Goal: Information Seeking & Learning: Learn about a topic

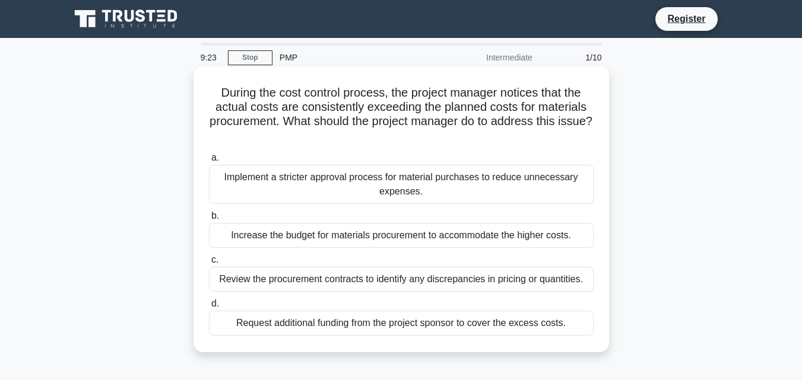
click at [282, 186] on div "Implement a stricter approval process for material purchases to reduce unnecess…" at bounding box center [401, 184] width 385 height 39
click at [209, 162] on input "a. Implement a stricter approval process for material purchases to reduce unnec…" at bounding box center [209, 158] width 0 height 8
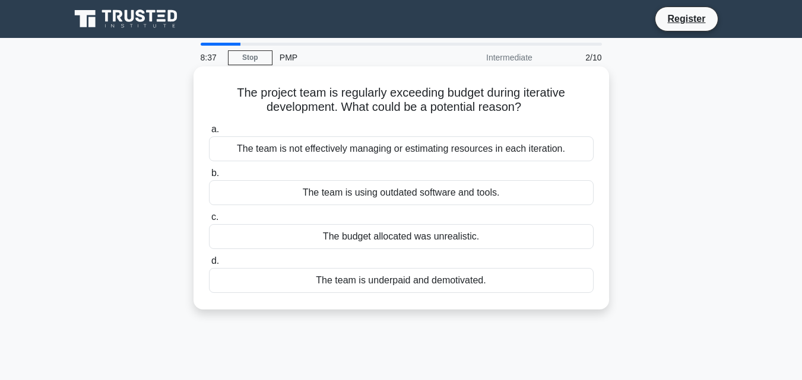
click at [259, 240] on div "The budget allocated was unrealistic." at bounding box center [401, 236] width 385 height 25
click at [209, 221] on input "c. The budget allocated was unrealistic." at bounding box center [209, 218] width 0 height 8
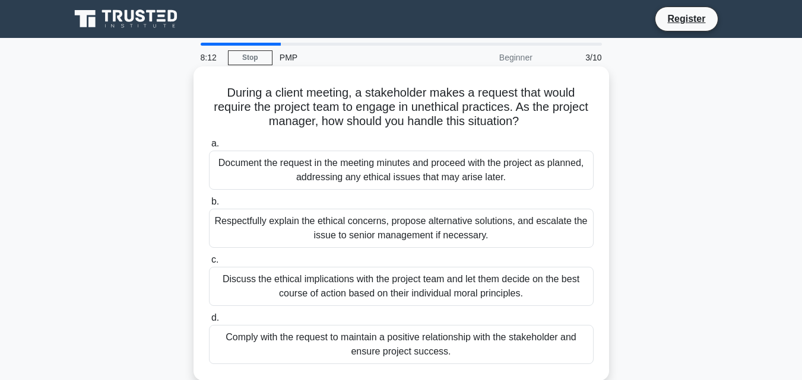
click at [275, 287] on div "Discuss the ethical implications with the project team and let them decide on t…" at bounding box center [401, 286] width 385 height 39
click at [209, 264] on input "c. Discuss the ethical implications with the project team and let them decide o…" at bounding box center [209, 260] width 0 height 8
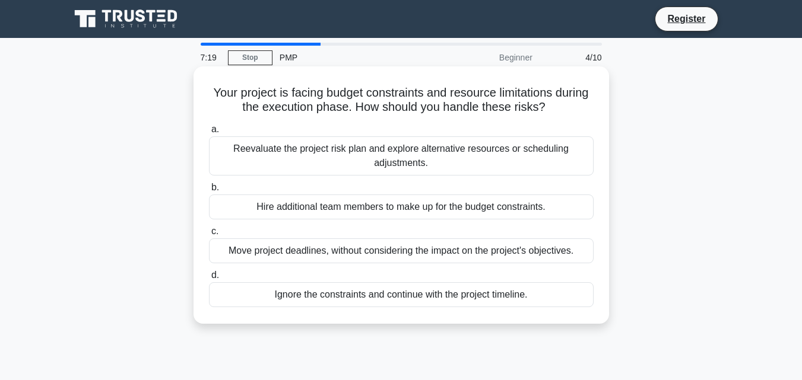
click at [282, 161] on div "Reevaluate the project risk plan and explore alternative resources or schedulin…" at bounding box center [401, 155] width 385 height 39
click at [209, 134] on input "a. Reevaluate the project risk plan and explore alternative resources or schedu…" at bounding box center [209, 130] width 0 height 8
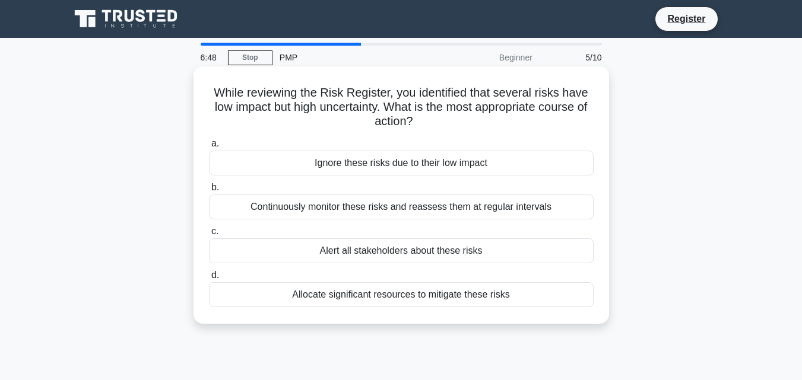
click at [408, 212] on div "Continuously monitor these risks and reassess them at regular intervals" at bounding box center [401, 207] width 385 height 25
click at [209, 192] on input "b. Continuously monitor these risks and reassess them at regular intervals" at bounding box center [209, 188] width 0 height 8
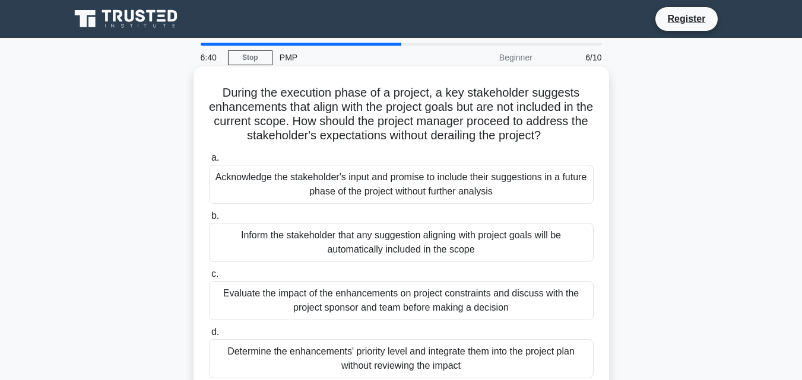
click at [357, 306] on div "Evaluate the impact of the enhancements on project constraints and discuss with…" at bounding box center [401, 300] width 385 height 39
click at [209, 278] on input "c. Evaluate the impact of the enhancements on project constraints and discuss w…" at bounding box center [209, 275] width 0 height 8
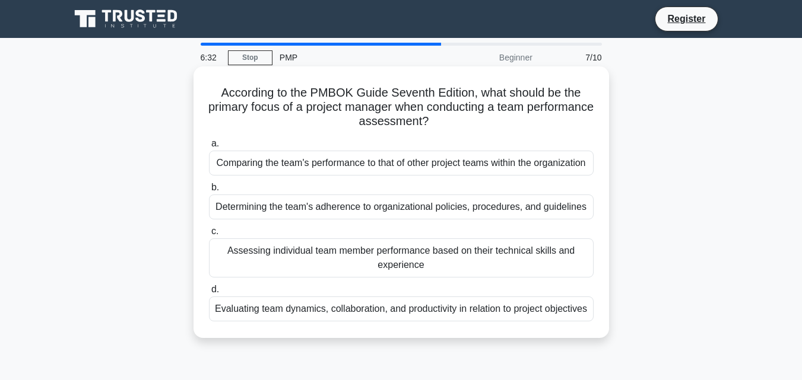
click at [336, 175] on div "Comparing the team's performance to that of other project teams within the orga…" at bounding box center [401, 163] width 385 height 25
click at [209, 148] on input "a. Comparing the team's performance to that of other project teams within the o…" at bounding box center [209, 144] width 0 height 8
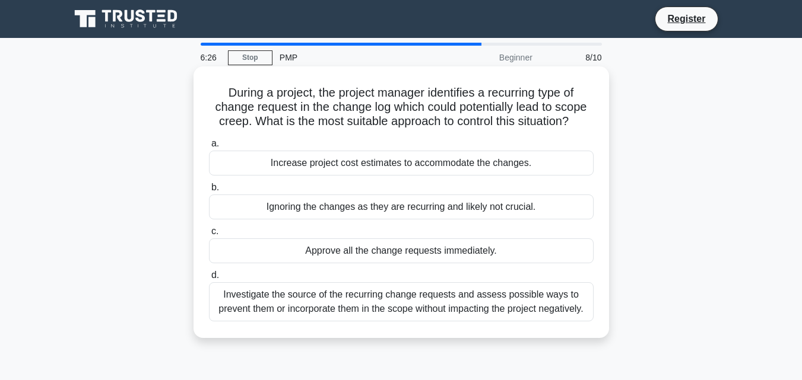
click at [365, 249] on div "Approve all the change requests immediately." at bounding box center [401, 251] width 385 height 25
click at [209, 236] on input "c. Approve all the change requests immediately." at bounding box center [209, 232] width 0 height 8
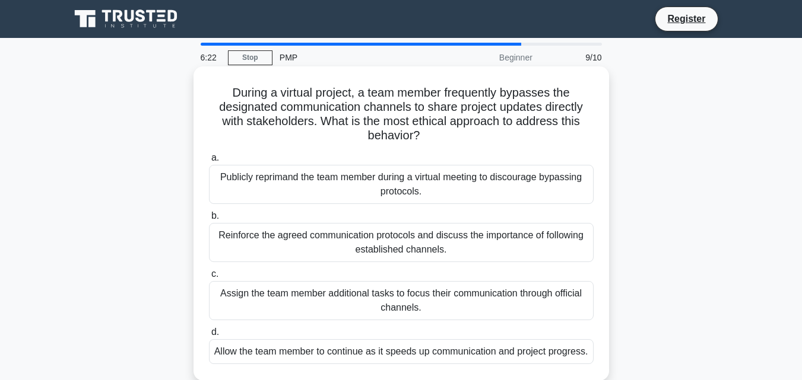
scroll to position [59, 0]
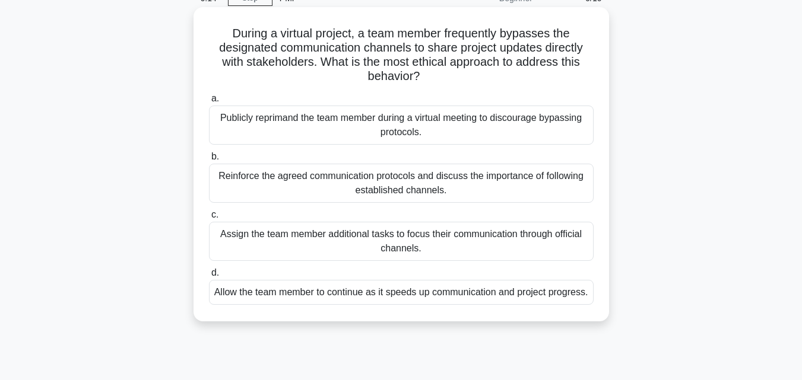
click at [431, 303] on div "Allow the team member to continue as it speeds up communication and project pro…" at bounding box center [401, 292] width 385 height 25
click at [209, 277] on input "d. Allow the team member to continue as it speeds up communication and project …" at bounding box center [209, 273] width 0 height 8
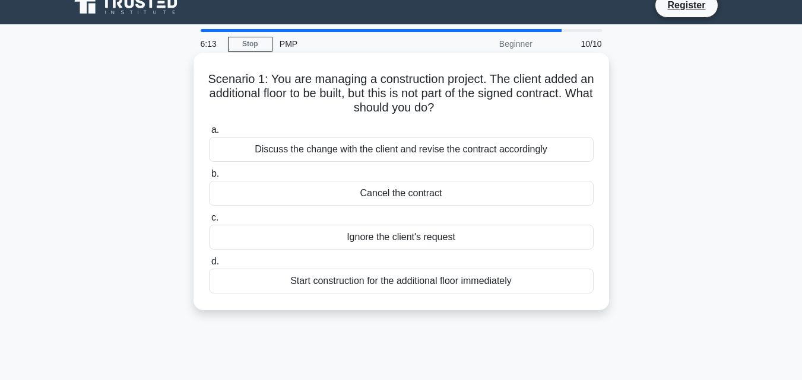
scroll to position [0, 0]
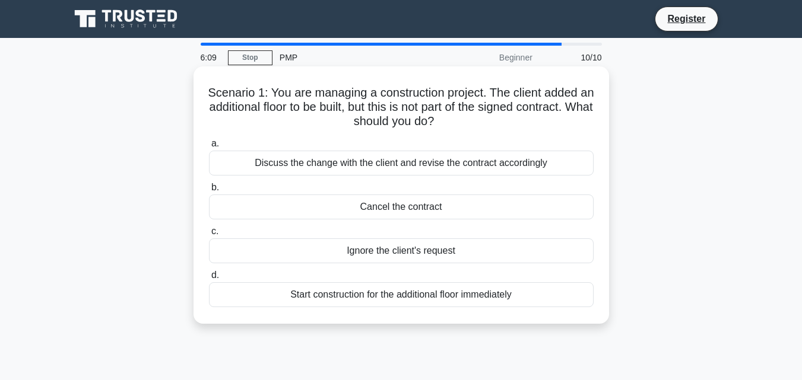
click at [377, 171] on div "Discuss the change with the client and revise the contract accordingly" at bounding box center [401, 163] width 385 height 25
click at [209, 148] on input "a. Discuss the change with the client and revise the contract accordingly" at bounding box center [209, 144] width 0 height 8
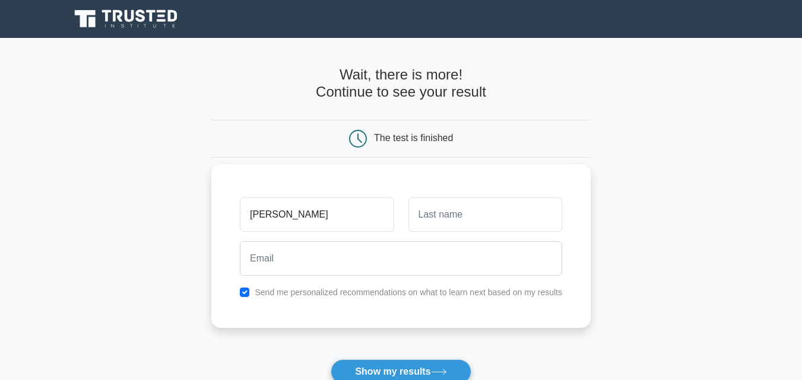
type input "[PERSON_NAME]"
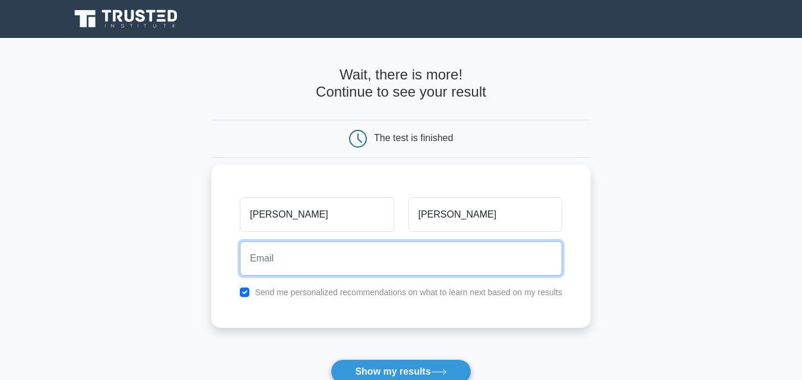
click at [336, 259] on input "email" at bounding box center [401, 259] width 322 height 34
type input "[EMAIL_ADDRESS][DOMAIN_NAME]"
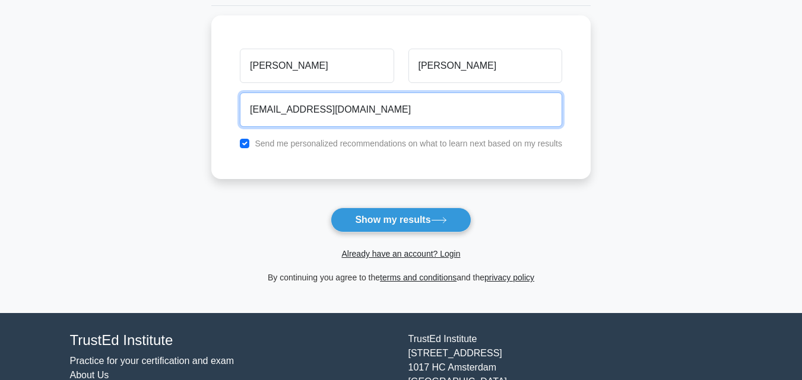
scroll to position [178, 0]
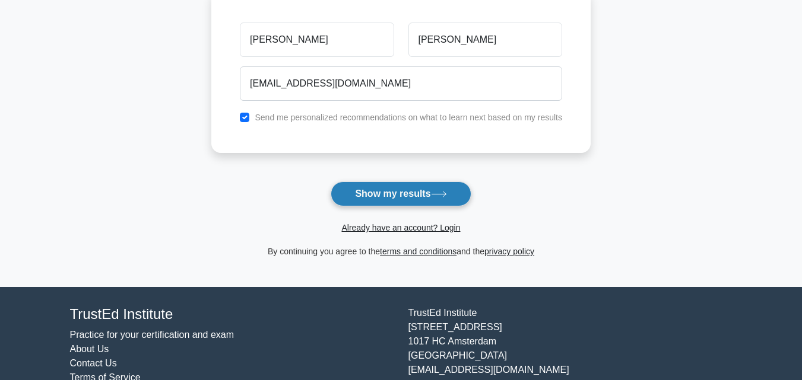
click at [389, 196] on button "Show my results" at bounding box center [401, 194] width 140 height 25
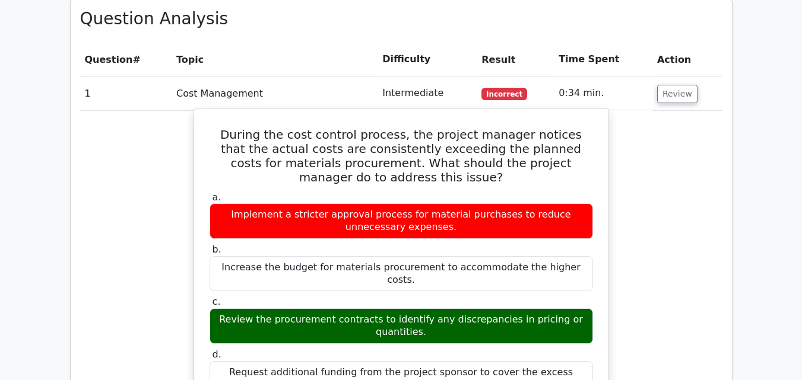
scroll to position [1068, 0]
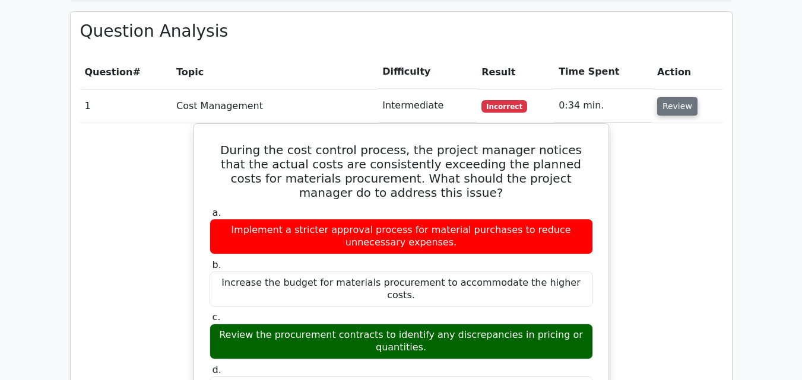
click at [668, 97] on button "Review" at bounding box center [677, 106] width 40 height 18
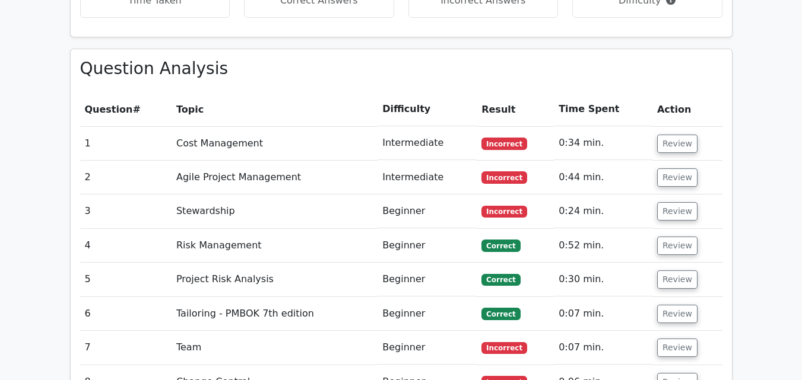
scroll to position [1009, 0]
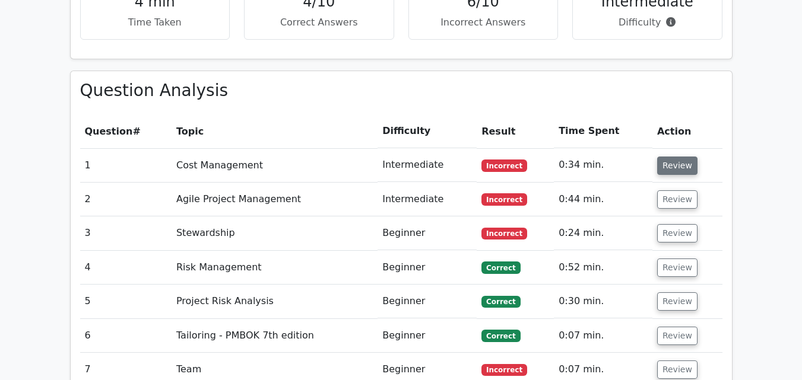
click at [665, 157] on button "Review" at bounding box center [677, 166] width 40 height 18
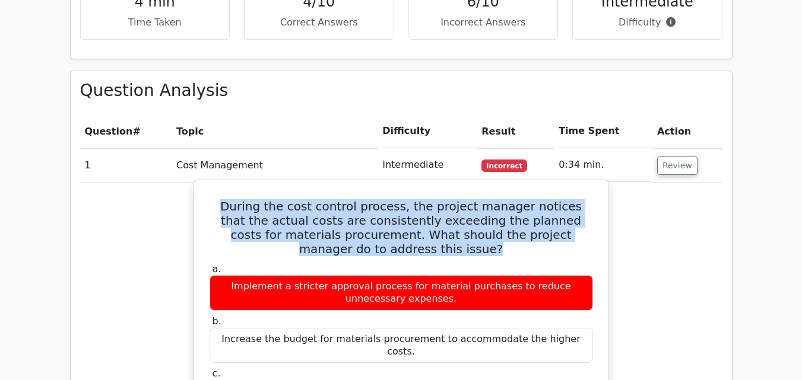
drag, startPoint x: 215, startPoint y: 150, endPoint x: 423, endPoint y: 195, distance: 212.4
click at [423, 199] on h5 "During the cost control process, the project manager notices that the actual co…" at bounding box center [401, 227] width 386 height 57
copy h5 "During the cost control process, the project manager notices that the actual co…"
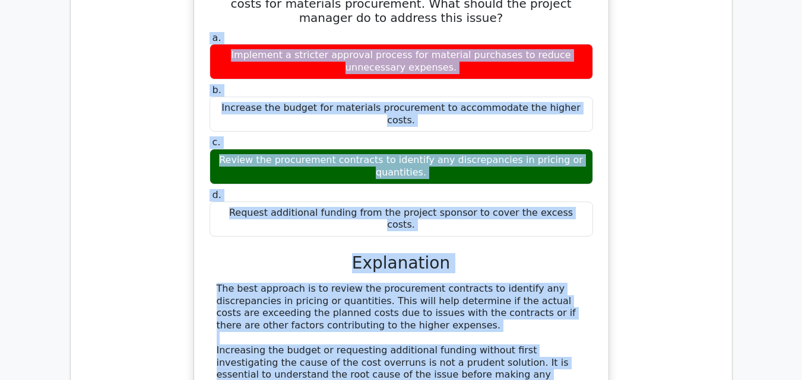
scroll to position [1246, 0]
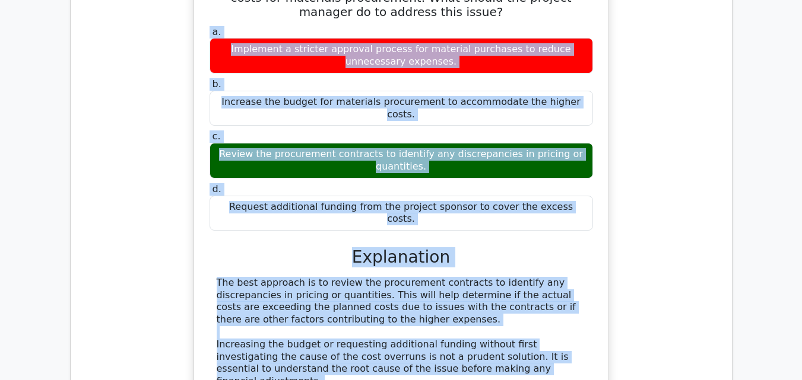
drag, startPoint x: 204, startPoint y: 204, endPoint x: 342, endPoint y: 363, distance: 210.7
click at [345, 364] on div "During the cost control process, the project manager notices that the actual co…" at bounding box center [401, 233] width 405 height 571
copy div "a. Implement a stricter approval process for material purchases to reduce unnec…"
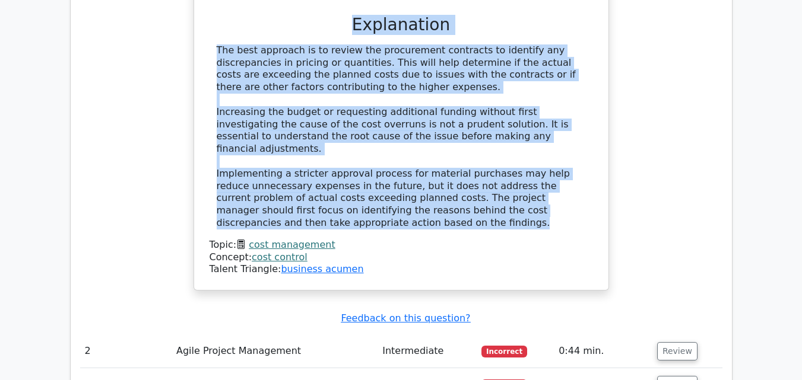
scroll to position [1543, 0]
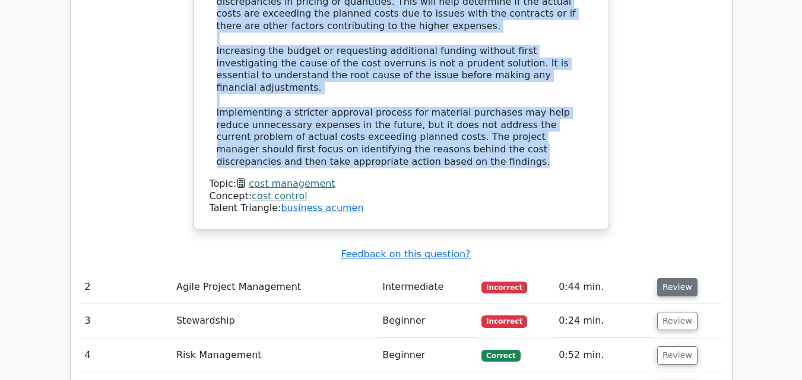
click at [663, 278] on button "Review" at bounding box center [677, 287] width 40 height 18
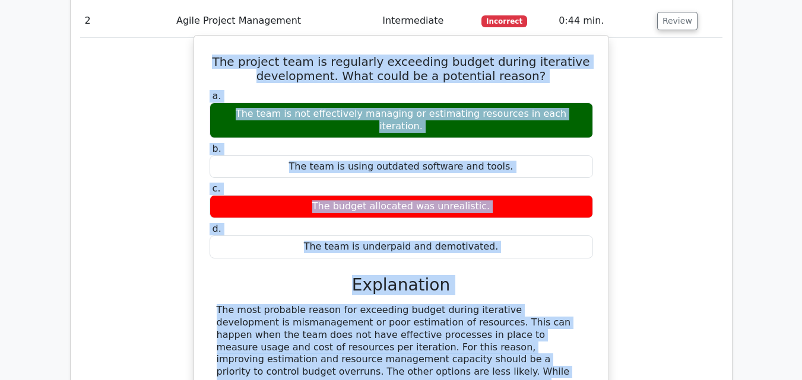
scroll to position [1816, 0]
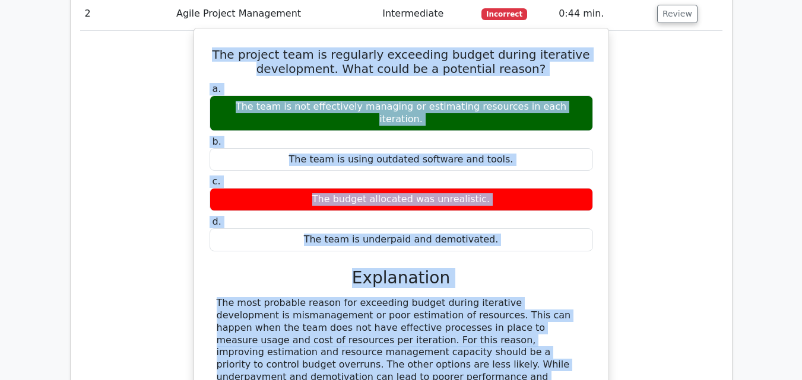
drag, startPoint x: 231, startPoint y: 170, endPoint x: 502, endPoint y: 137, distance: 272.6
click at [502, 137] on div "The project team is regularly exceeding budget during iterative development. Wh…" at bounding box center [401, 273] width 405 height 481
copy div "The project team is regularly exceeding budget during iterative development. Wh…"
drag, startPoint x: 352, startPoint y: 167, endPoint x: 500, endPoint y: 325, distance: 215.4
click at [500, 325] on div "a. The team is not effectively managing or estimating resources in each iterati…" at bounding box center [401, 293] width 386 height 424
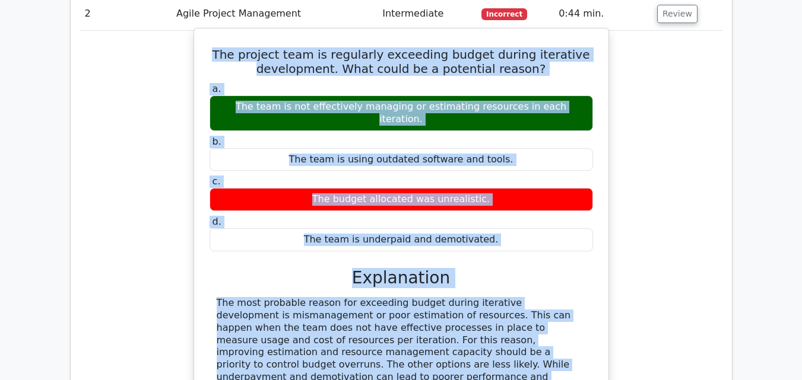
copy div "Explanation The most probable reason for exceeding budget during iterative deve…"
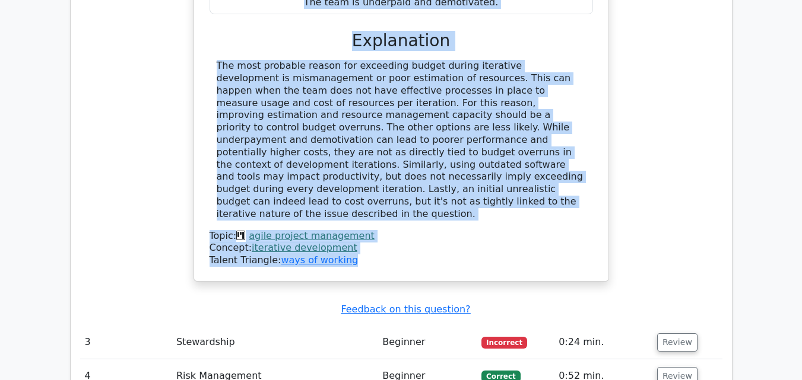
scroll to position [2113, 0]
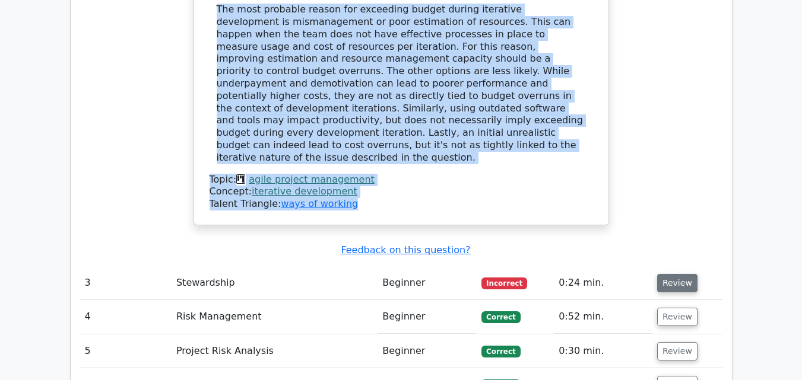
click at [665, 274] on button "Review" at bounding box center [677, 283] width 40 height 18
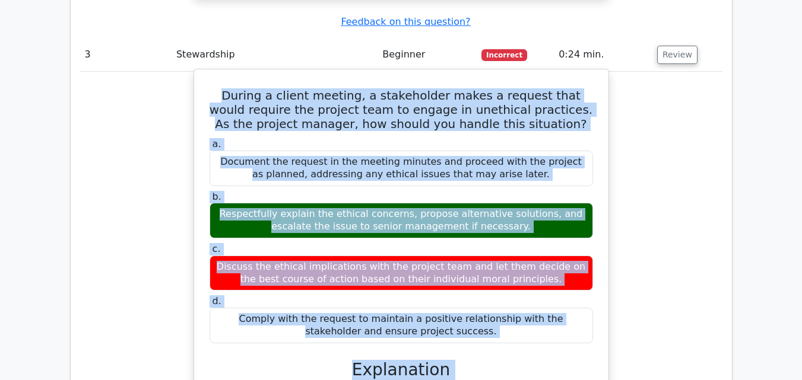
scroll to position [2362, 0]
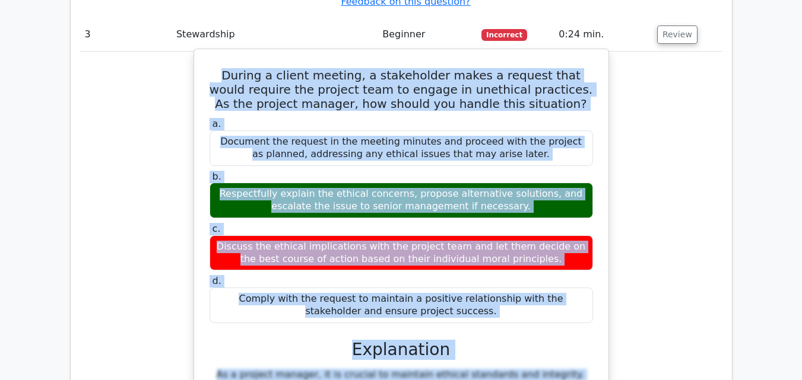
drag, startPoint x: 223, startPoint y: 189, endPoint x: 450, endPoint y: 181, distance: 226.8
copy div "During a client meeting, a stakeholder makes a request that would require the p…"
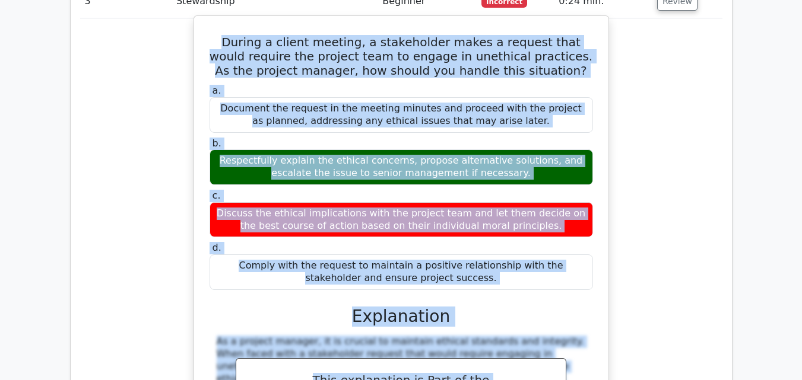
scroll to position [2480, 0]
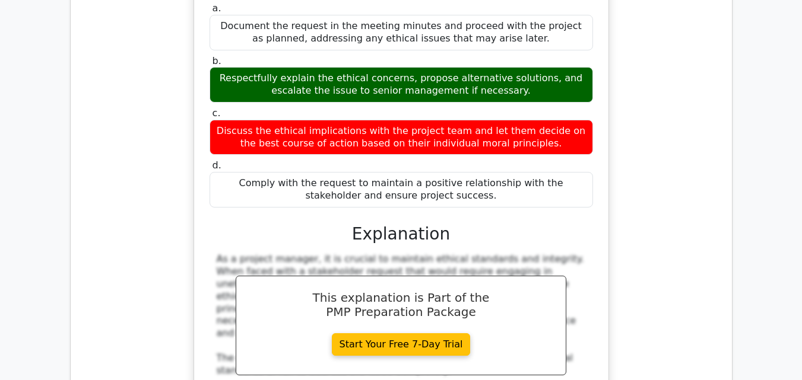
click at [624, 144] on div "During a client meeting, a stakeholder makes a request that would require the p…" at bounding box center [401, 285] width 642 height 704
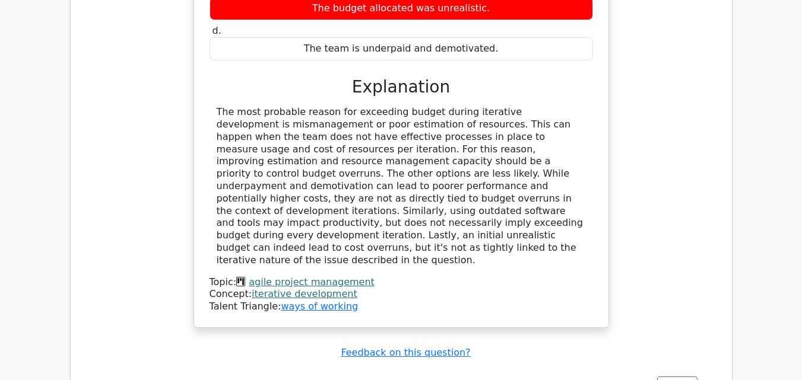
scroll to position [1946, 0]
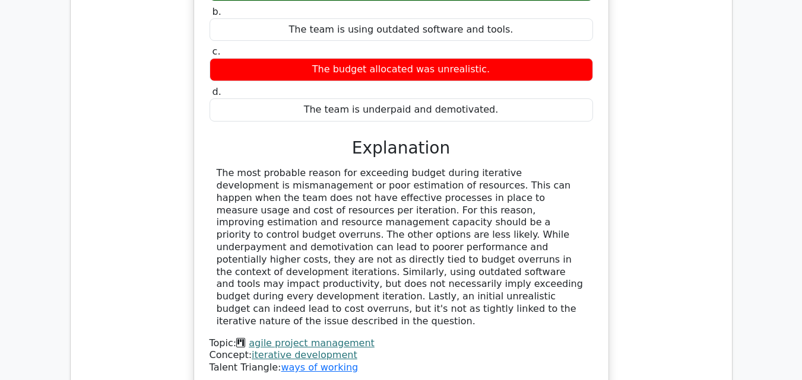
drag, startPoint x: 216, startPoint y: 65, endPoint x: 501, endPoint y: 192, distance: 312.2
click at [501, 192] on div "The most probable reason for exceeding budget during iterative development is m…" at bounding box center [401, 247] width 369 height 160
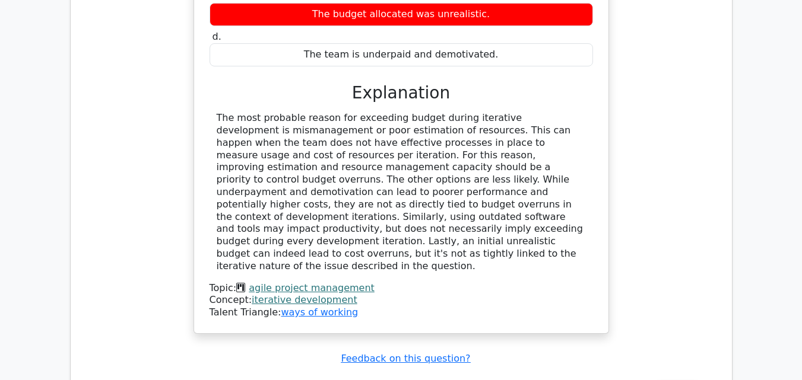
scroll to position [2006, 0]
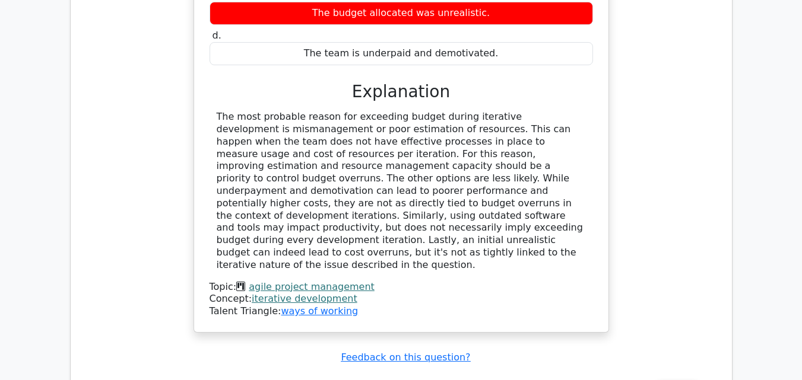
click at [673, 182] on div "The project team is regularly exceeding budget during iterative development. Wh…" at bounding box center [401, 95] width 642 height 506
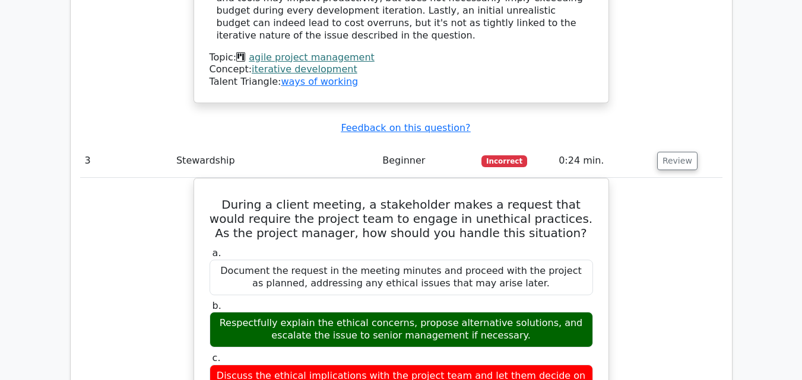
scroll to position [2302, 0]
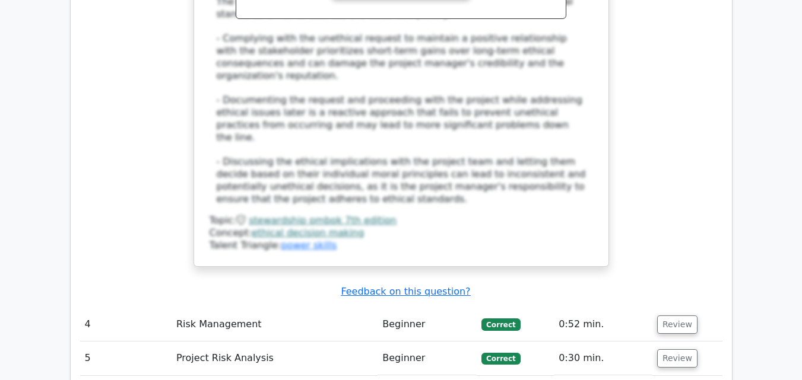
scroll to position [2837, 0]
click at [669, 316] on button "Review" at bounding box center [677, 325] width 40 height 18
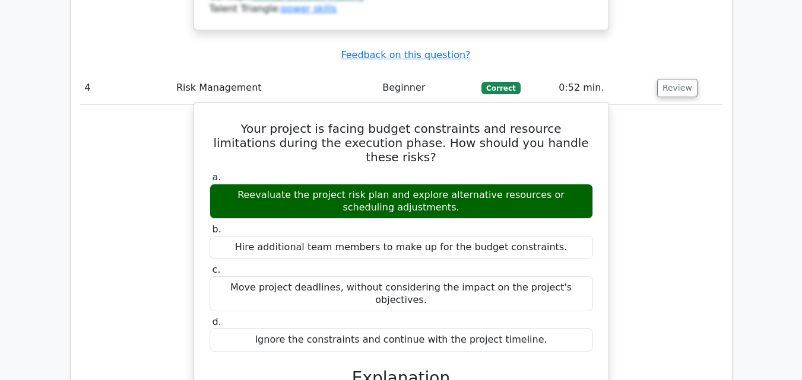
scroll to position [2896, 0]
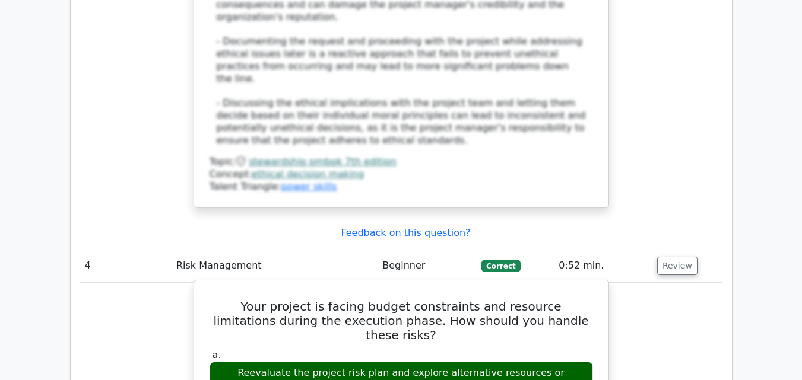
drag, startPoint x: 223, startPoint y: 137, endPoint x: 544, endPoint y: 320, distance: 369.7
copy div "Your project is facing budget constraints and resource limitations during the e…"
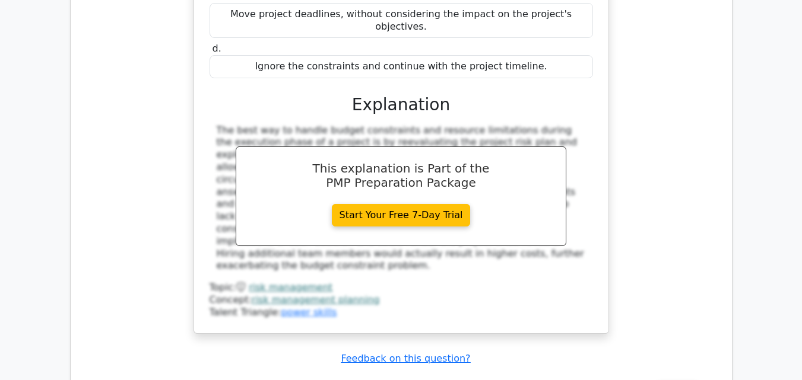
scroll to position [3371, 0]
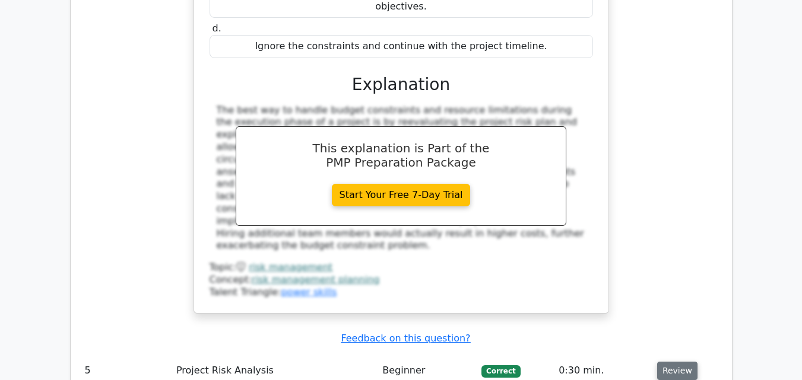
click at [671, 362] on button "Review" at bounding box center [677, 371] width 40 height 18
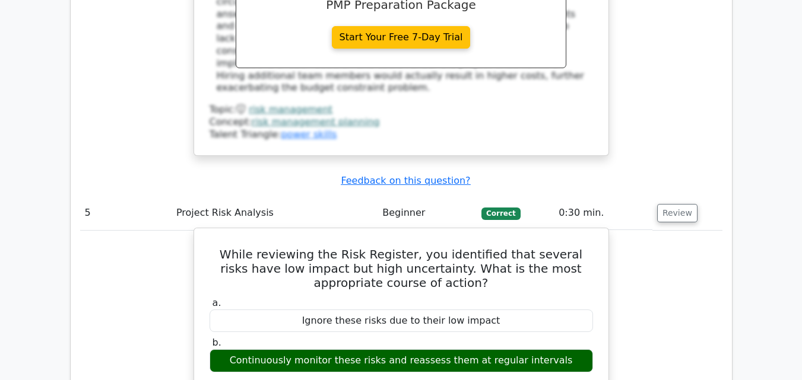
scroll to position [3549, 0]
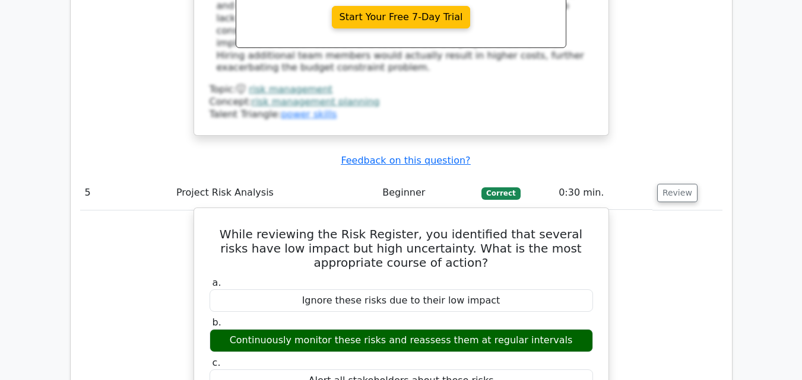
drag, startPoint x: 209, startPoint y: 24, endPoint x: 523, endPoint y: 215, distance: 367.3
copy div "While reviewing the Risk Register, you identified that several risks have low i…"
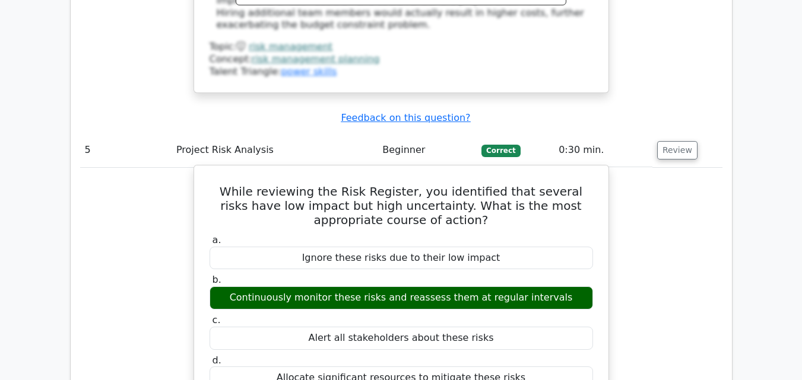
scroll to position [3727, 0]
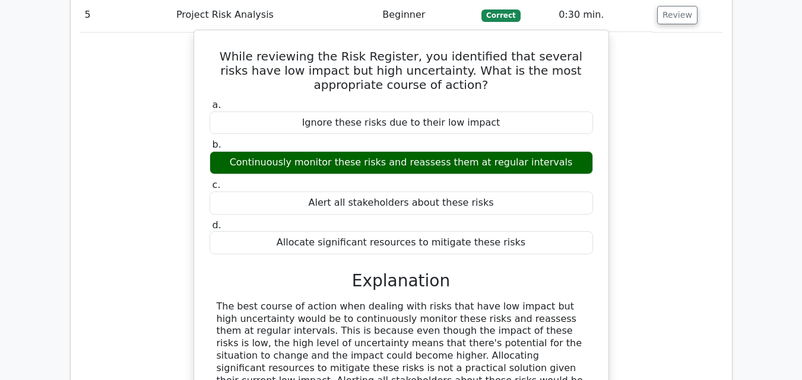
drag, startPoint x: 214, startPoint y: 101, endPoint x: 373, endPoint y: 201, distance: 187.7
click at [373, 301] on div "The best course of action when dealing with risks that have low impact but high…" at bounding box center [400, 362] width 383 height 123
copy div "The best course of action when dealing with risks that have low impact but high…"
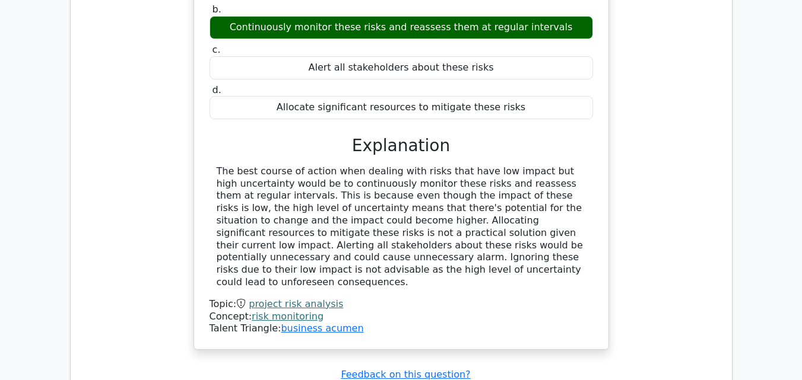
scroll to position [3905, 0]
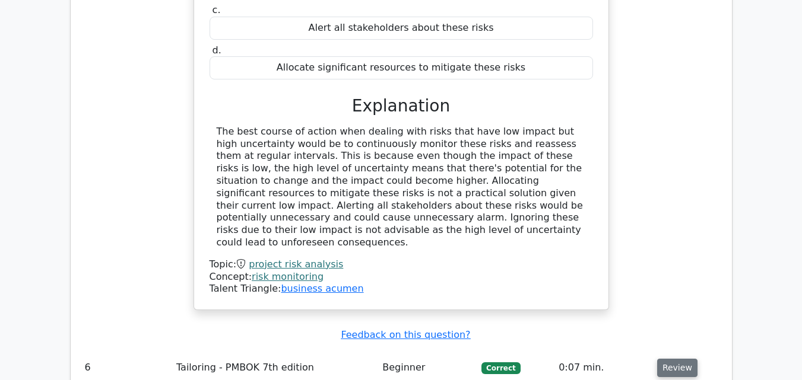
click at [680, 359] on button "Review" at bounding box center [677, 368] width 40 height 18
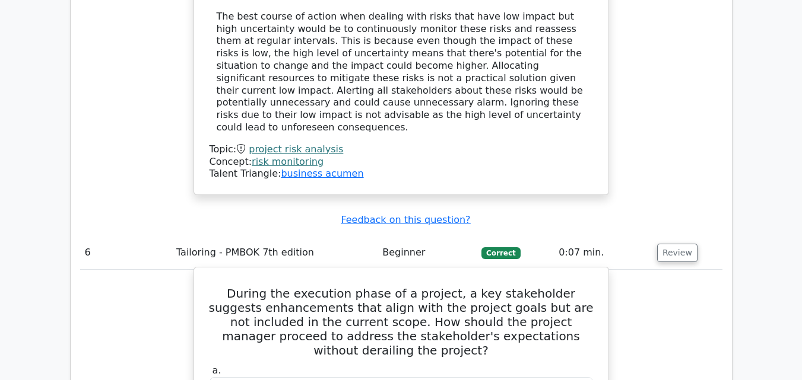
scroll to position [4023, 0]
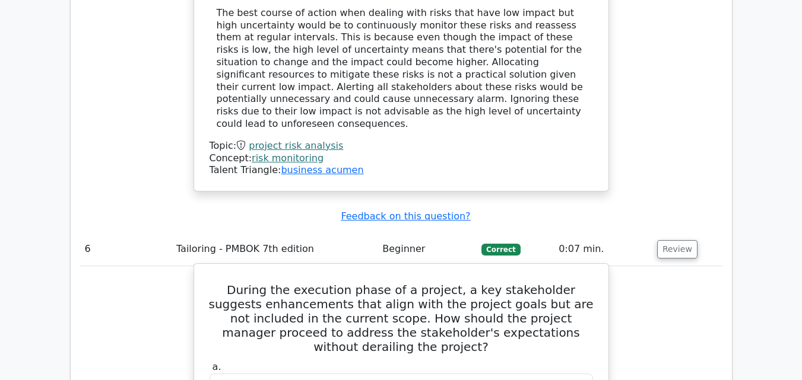
drag, startPoint x: 218, startPoint y: 65, endPoint x: 475, endPoint y: 326, distance: 366.7
copy div "During the execution phase of a project, a key stakeholder suggests enhancement…"
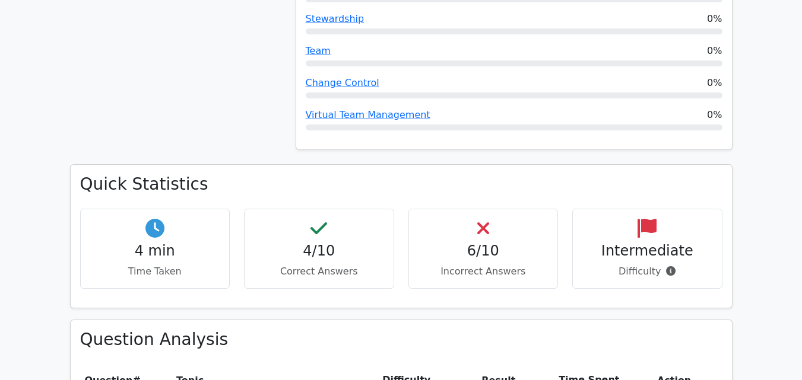
scroll to position [819, 0]
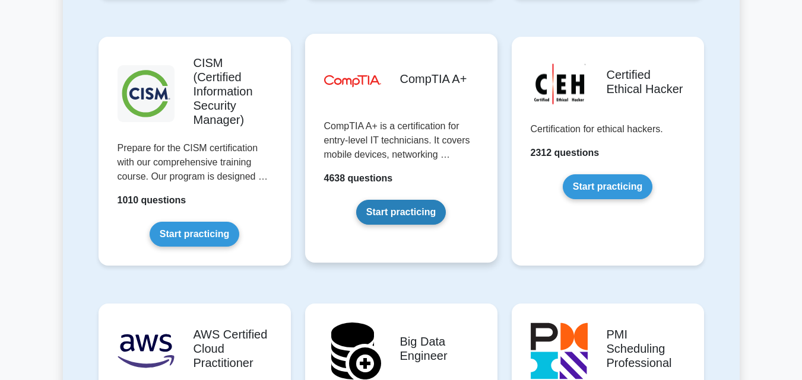
scroll to position [2077, 0]
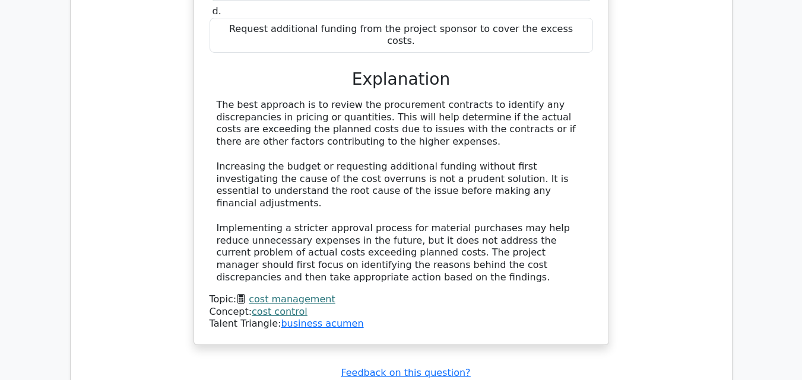
scroll to position [1662, 0]
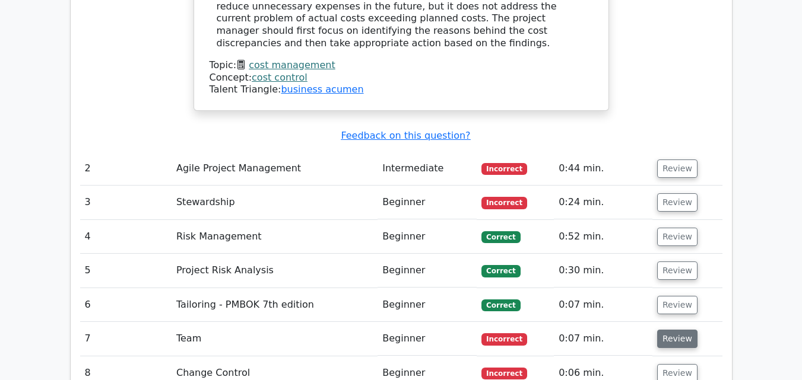
click at [672, 330] on button "Review" at bounding box center [677, 339] width 40 height 18
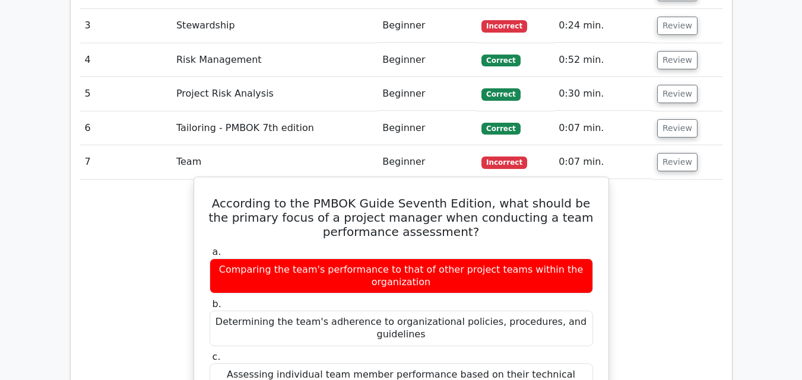
scroll to position [1840, 0]
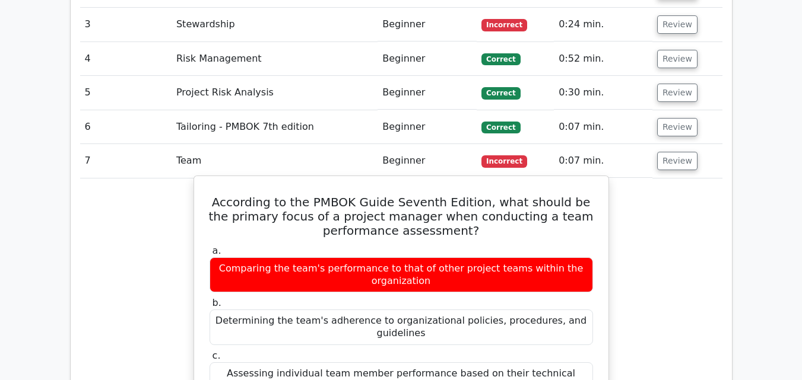
drag, startPoint x: 214, startPoint y: 103, endPoint x: 428, endPoint y: 342, distance: 321.5
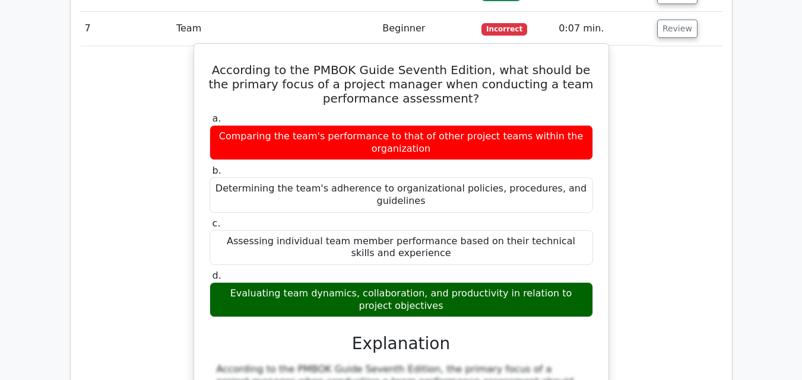
scroll to position [2018, 0]
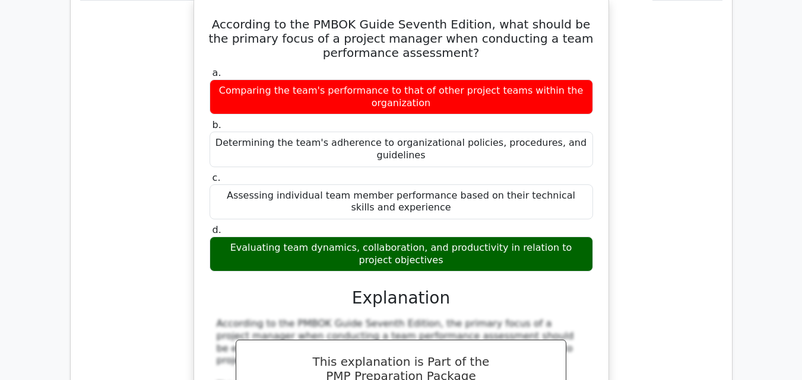
copy div "According to the PMBOK Guide Seventh Edition, what should be the primary focus …"
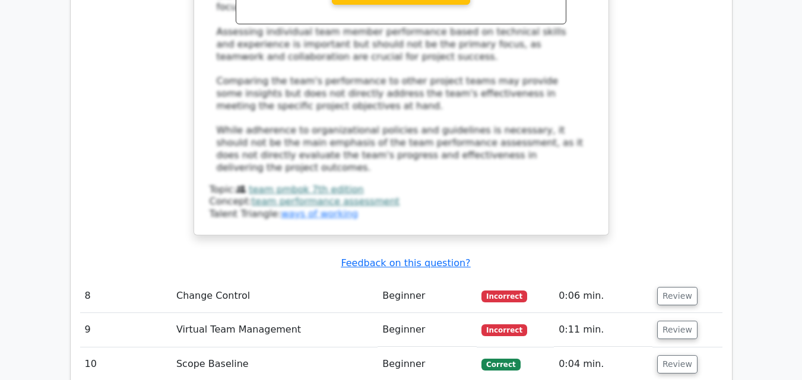
scroll to position [2492, 0]
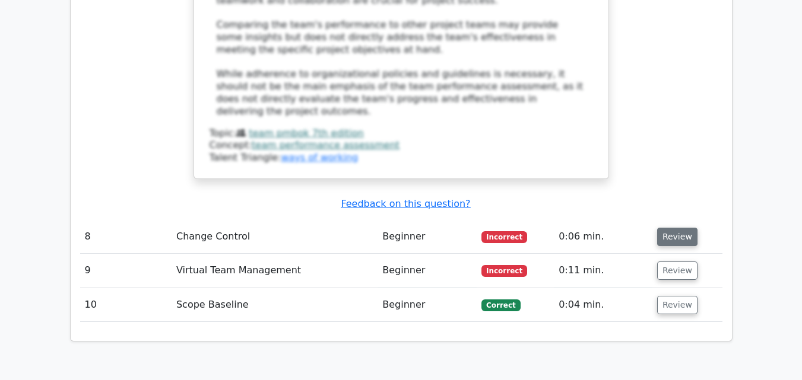
click at [662, 228] on button "Review" at bounding box center [677, 237] width 40 height 18
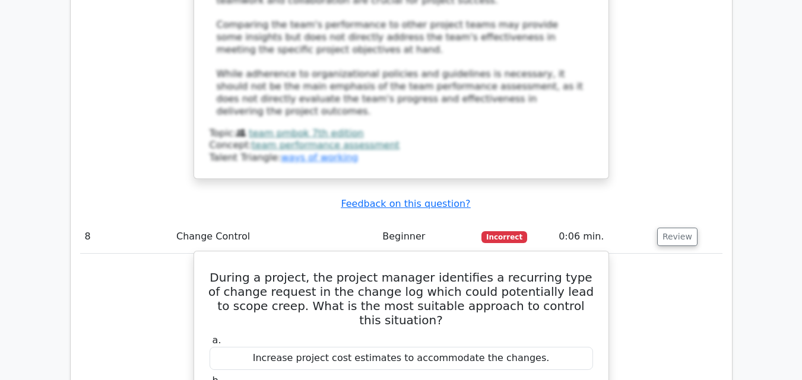
drag, startPoint x: 223, startPoint y: 147, endPoint x: 433, endPoint y: 364, distance: 301.3
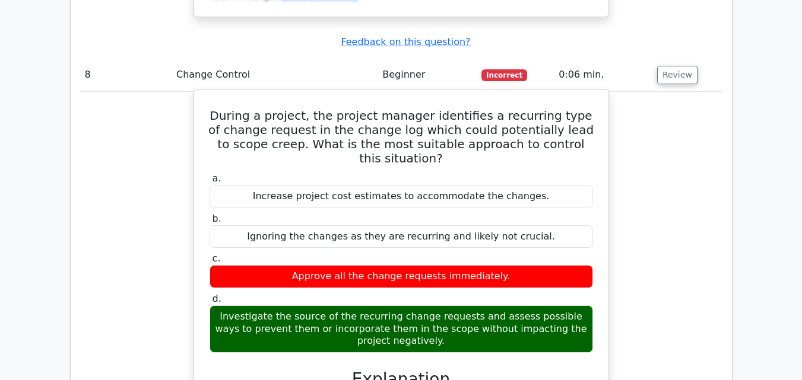
scroll to position [2670, 0]
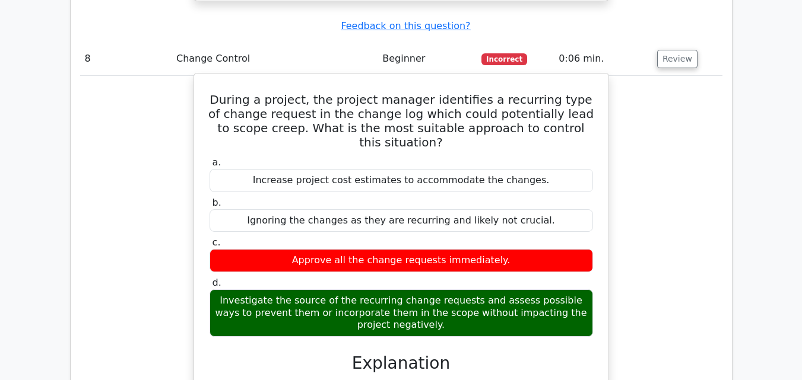
copy div "During a project, the project manager identifies a recurring type of change req…"
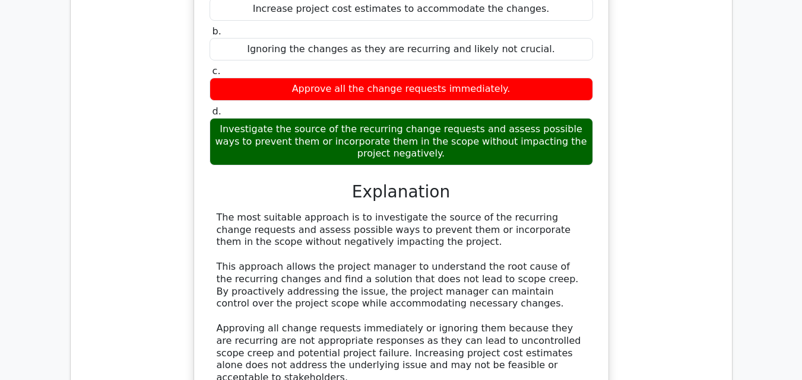
scroll to position [2848, 0]
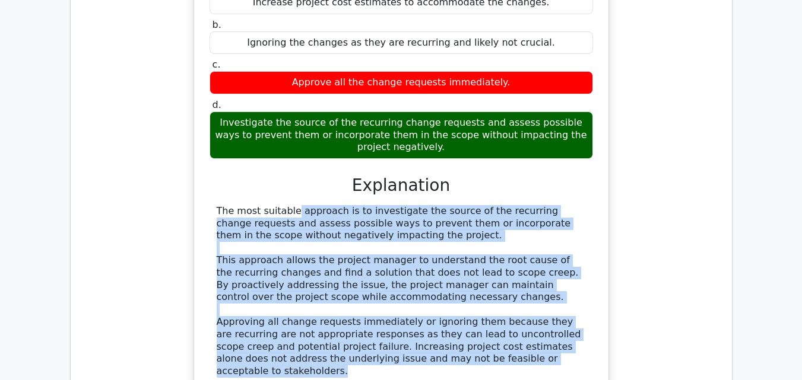
drag, startPoint x: 209, startPoint y: 66, endPoint x: 431, endPoint y: 197, distance: 257.8
click at [522, 213] on div "The most suitable approach is to investigate the source of the recurring change…" at bounding box center [400, 291] width 383 height 173
copy div "The most suitable approach is to investigate the source of the recurring change…"
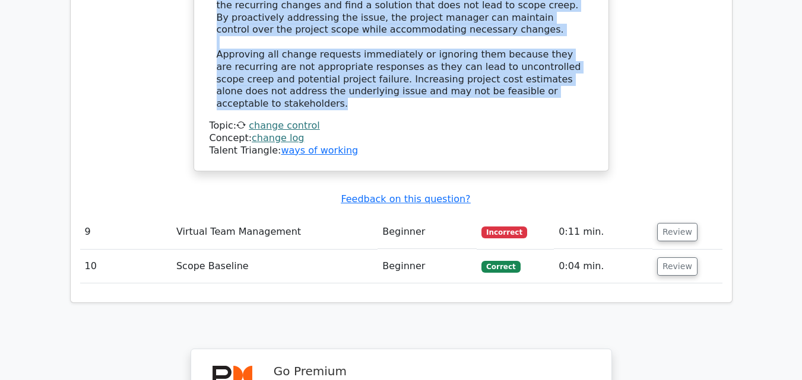
scroll to position [3145, 0]
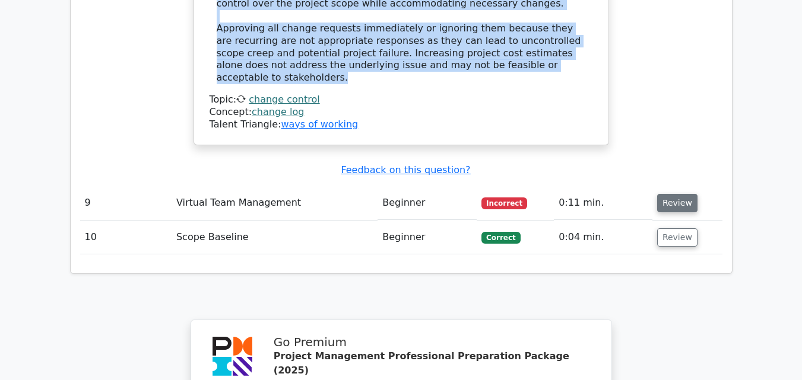
click at [665, 194] on button "Review" at bounding box center [677, 203] width 40 height 18
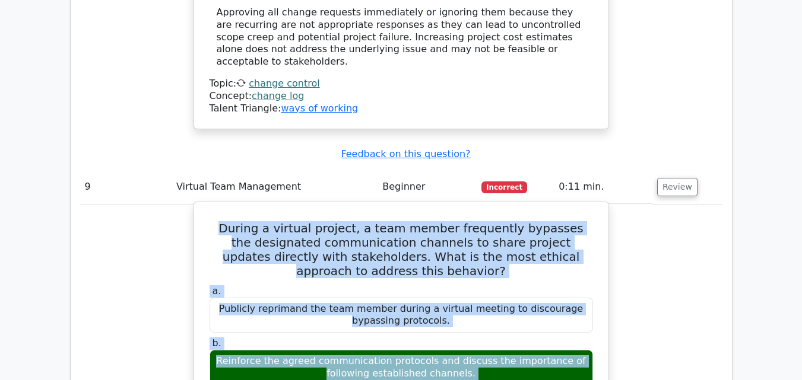
scroll to position [3169, 0]
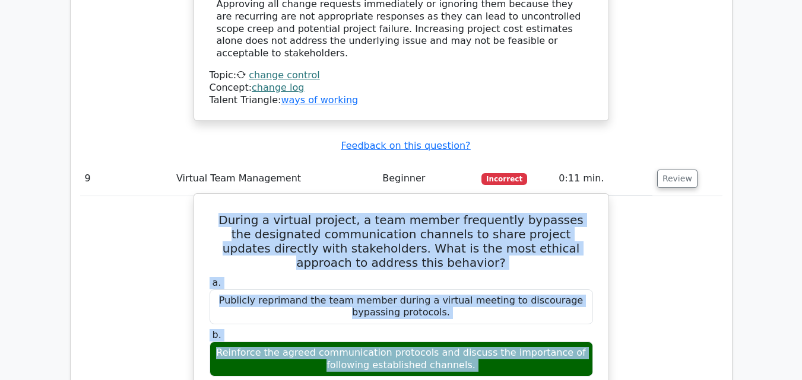
drag, startPoint x: 226, startPoint y: 84, endPoint x: 566, endPoint y: 311, distance: 408.7
copy div "During a virtual project, a team member frequently bypasses the designated comm…"
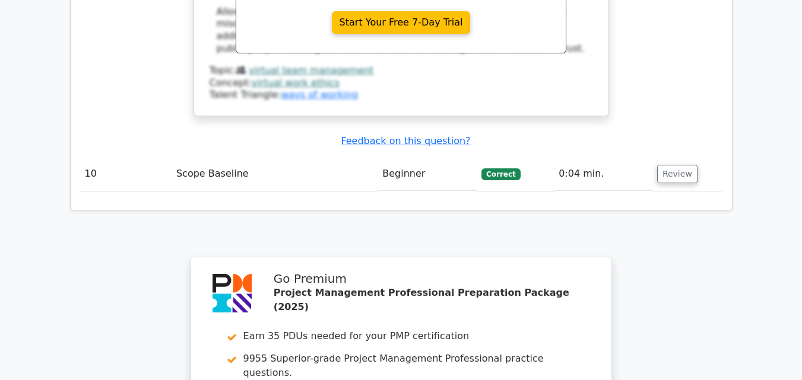
scroll to position [3704, 0]
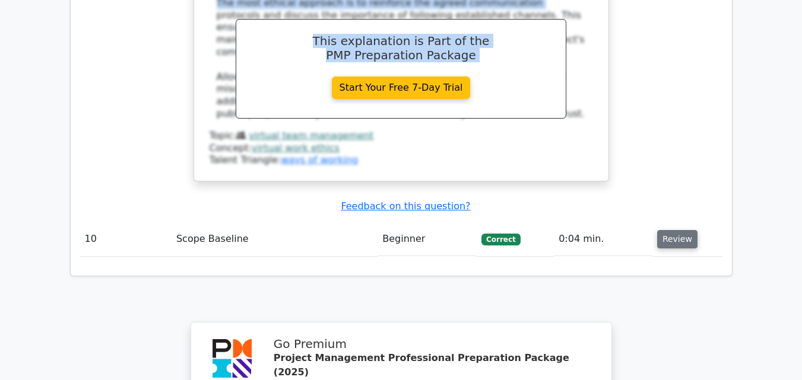
click at [666, 230] on button "Review" at bounding box center [677, 239] width 40 height 18
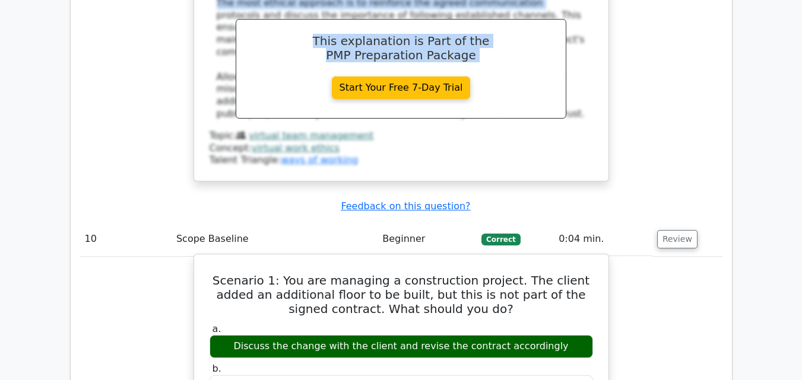
drag, startPoint x: 216, startPoint y: 117, endPoint x: 522, endPoint y: 303, distance: 357.8
copy div "Scenario 1: You are managing a construction project. The client added an additi…"
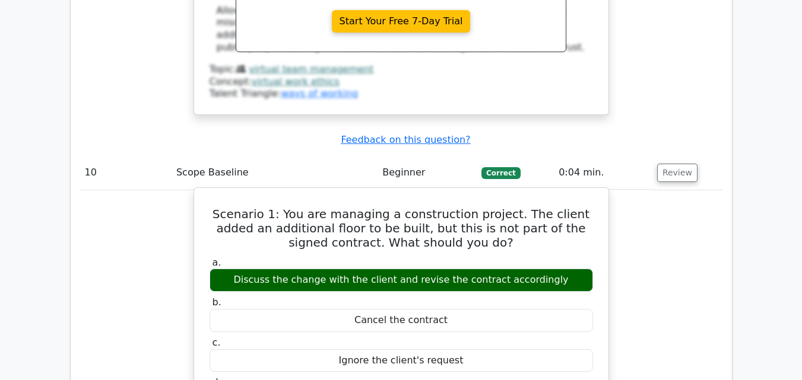
scroll to position [3941, 0]
